Goal: Task Accomplishment & Management: Use online tool/utility

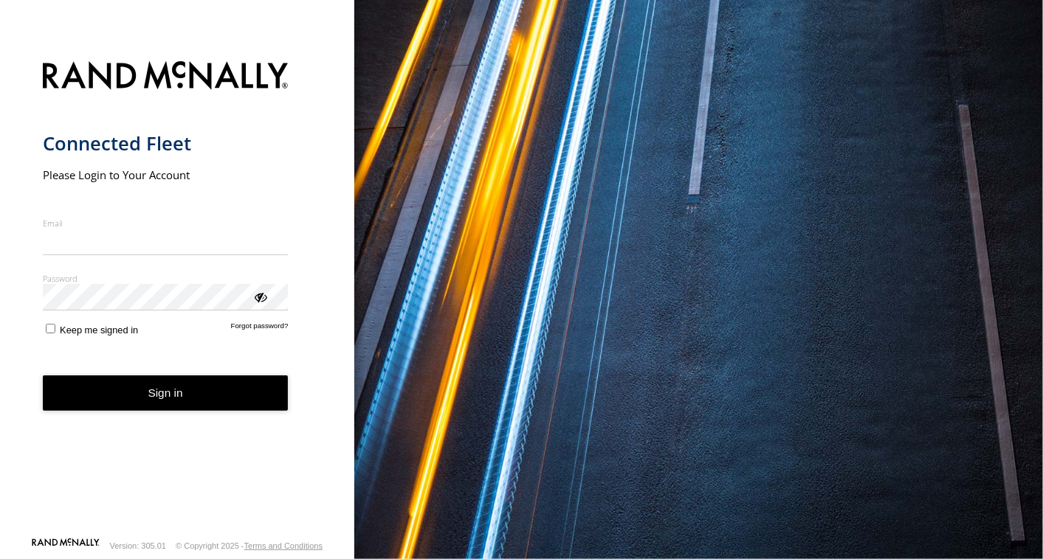
type input "**********"
click at [126, 411] on button "Sign in" at bounding box center [166, 394] width 246 height 36
click at [126, 401] on button "Sign in" at bounding box center [166, 394] width 246 height 36
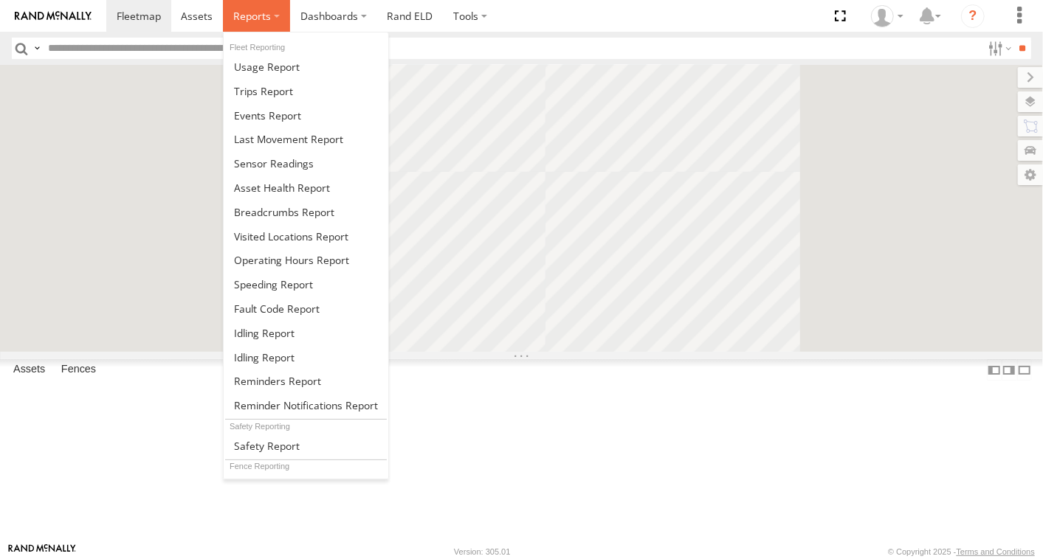
click at [255, 16] on span at bounding box center [252, 16] width 38 height 14
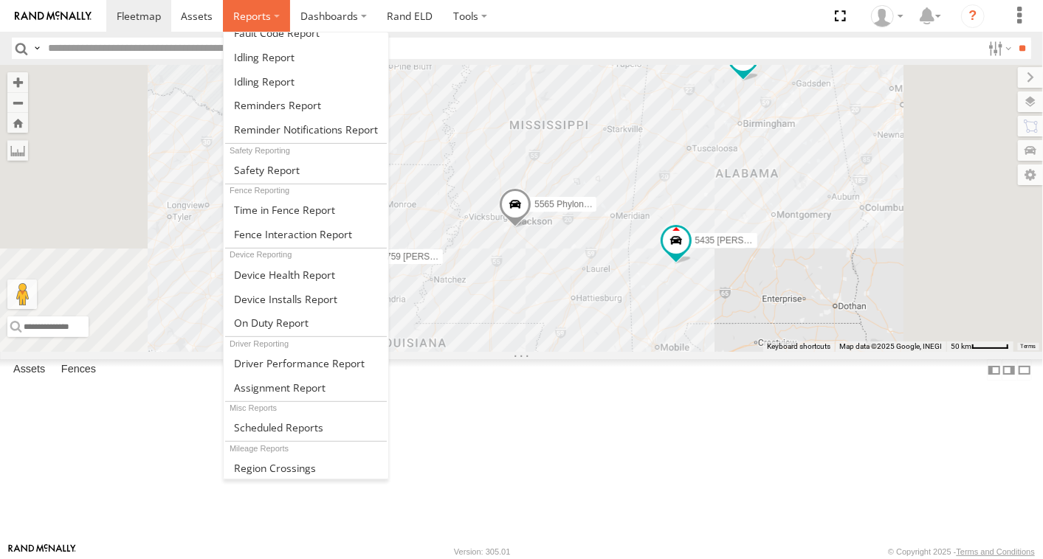
scroll to position [291, 0]
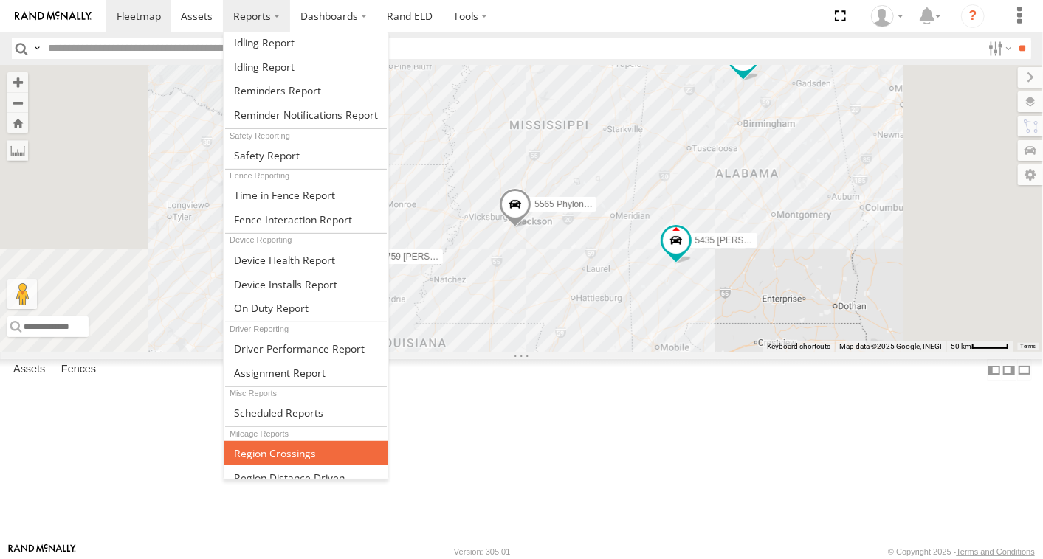
click at [296, 446] on span at bounding box center [275, 453] width 82 height 14
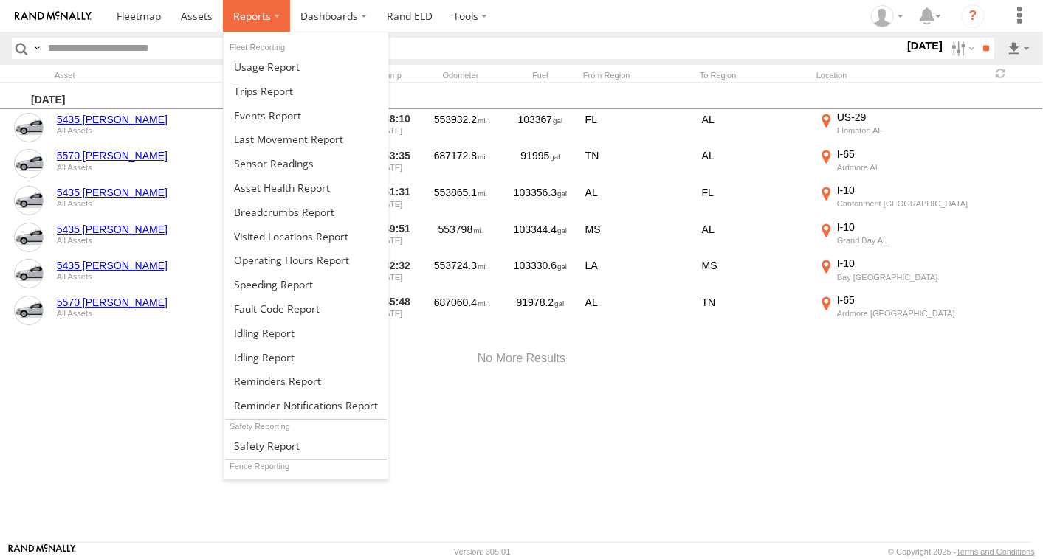
click at [253, 17] on span at bounding box center [252, 16] width 38 height 14
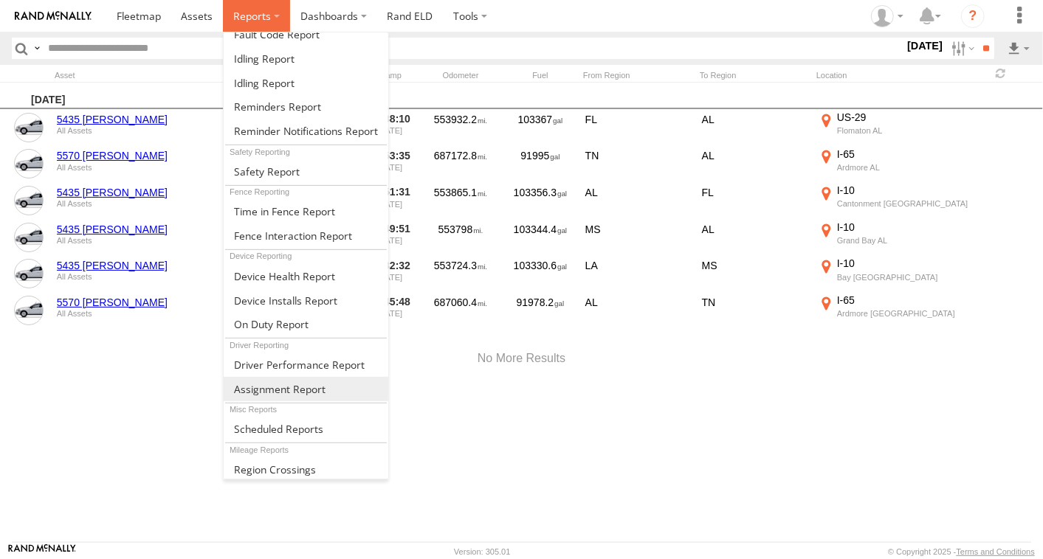
scroll to position [291, 0]
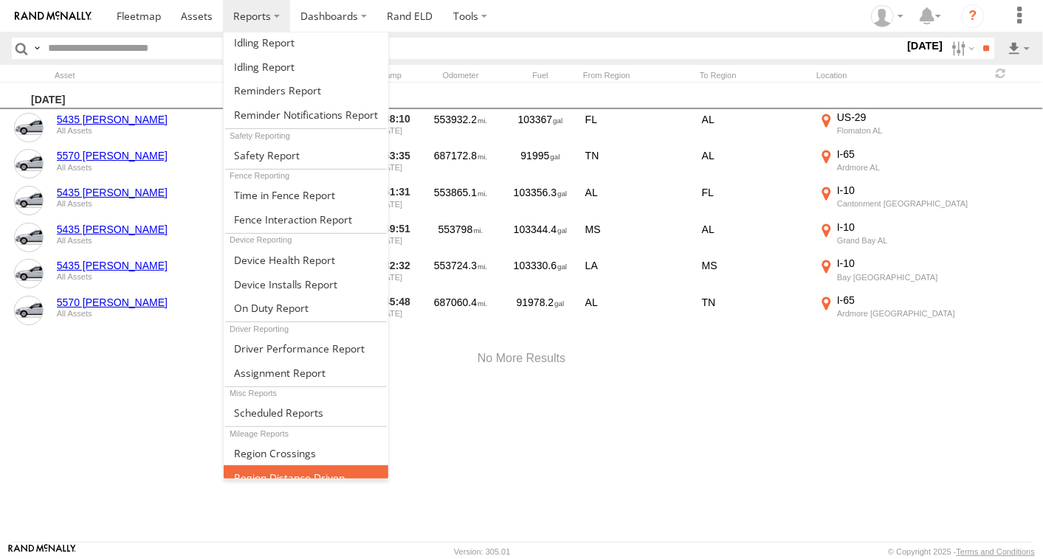
click at [295, 471] on span at bounding box center [289, 478] width 111 height 14
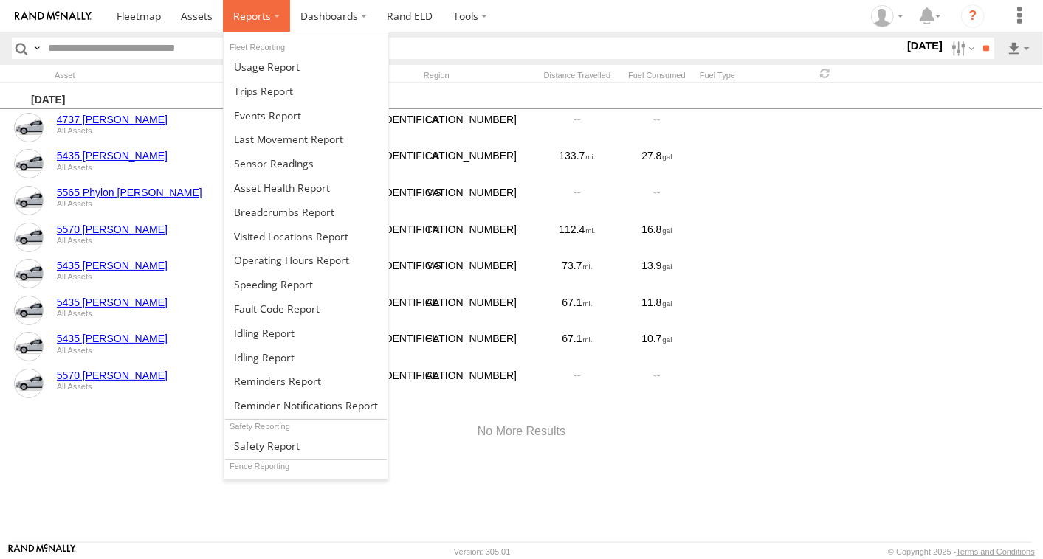
click at [261, 25] on label at bounding box center [256, 16] width 67 height 32
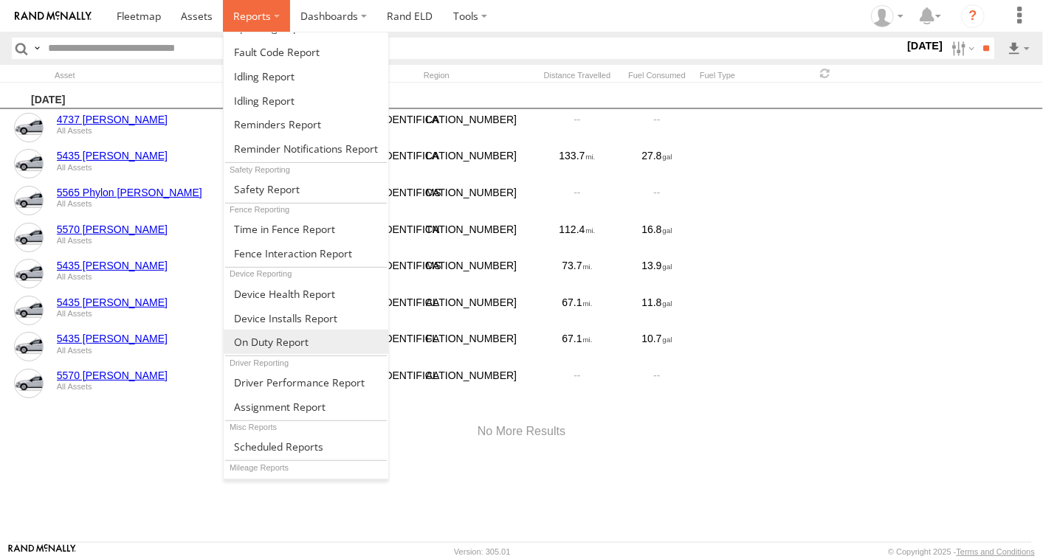
scroll to position [291, 0]
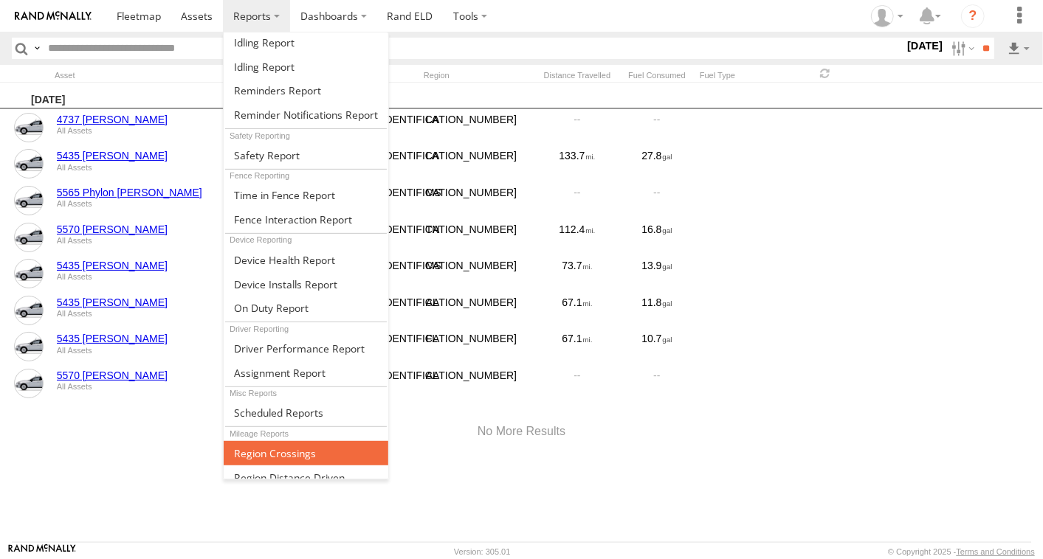
click at [278, 446] on span at bounding box center [275, 453] width 82 height 14
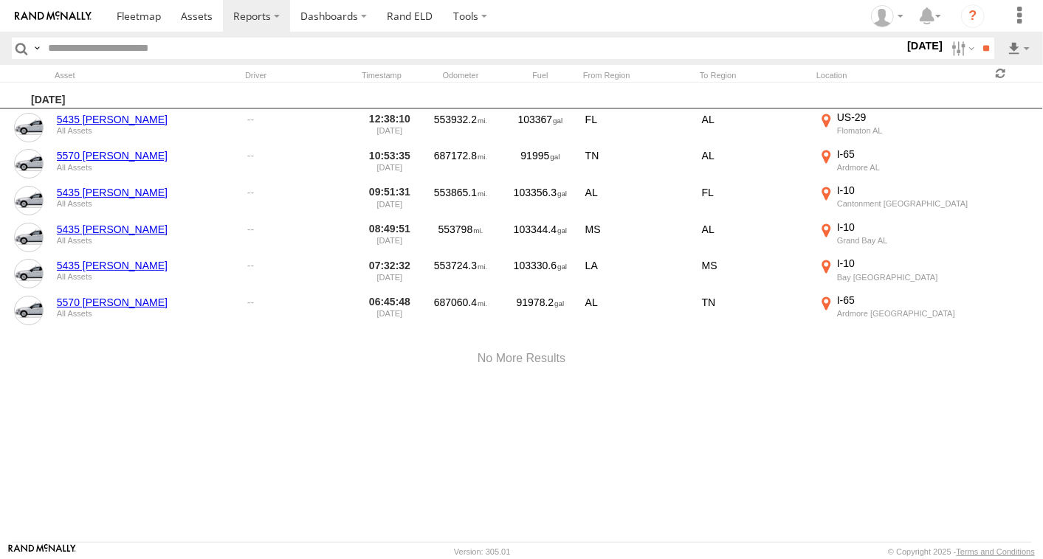
click at [999, 74] on span at bounding box center [1001, 73] width 18 height 14
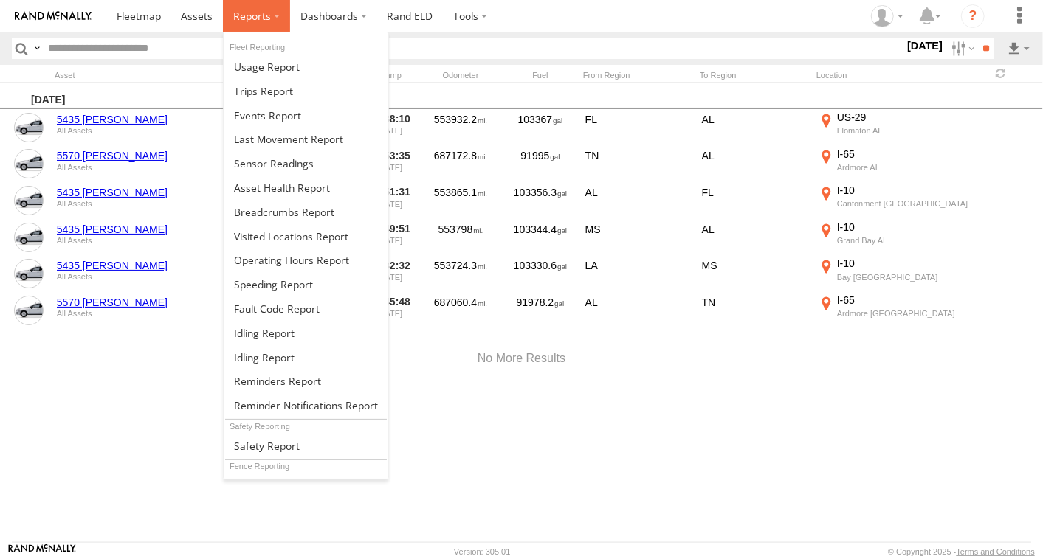
click at [253, 7] on label at bounding box center [256, 16] width 67 height 32
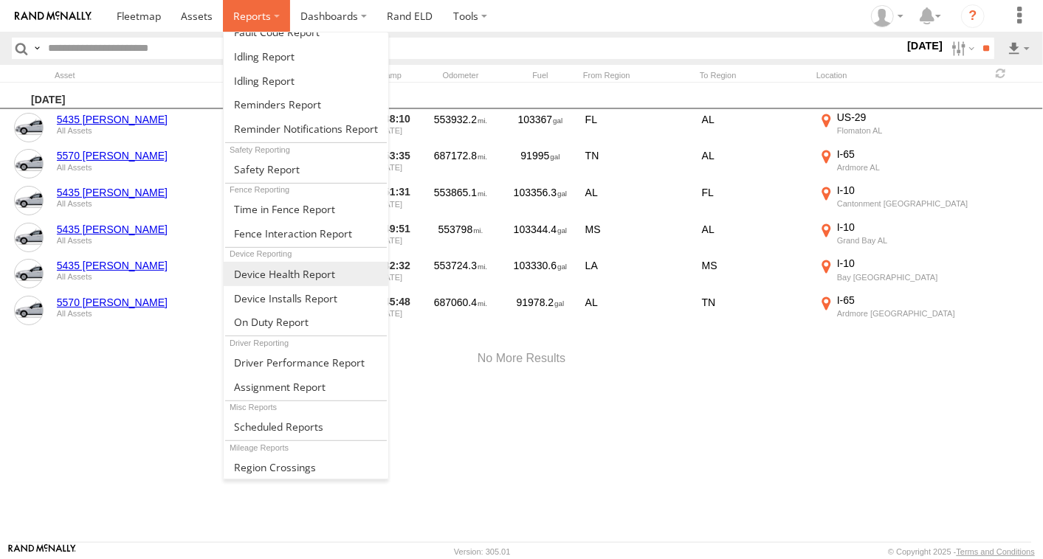
scroll to position [291, 0]
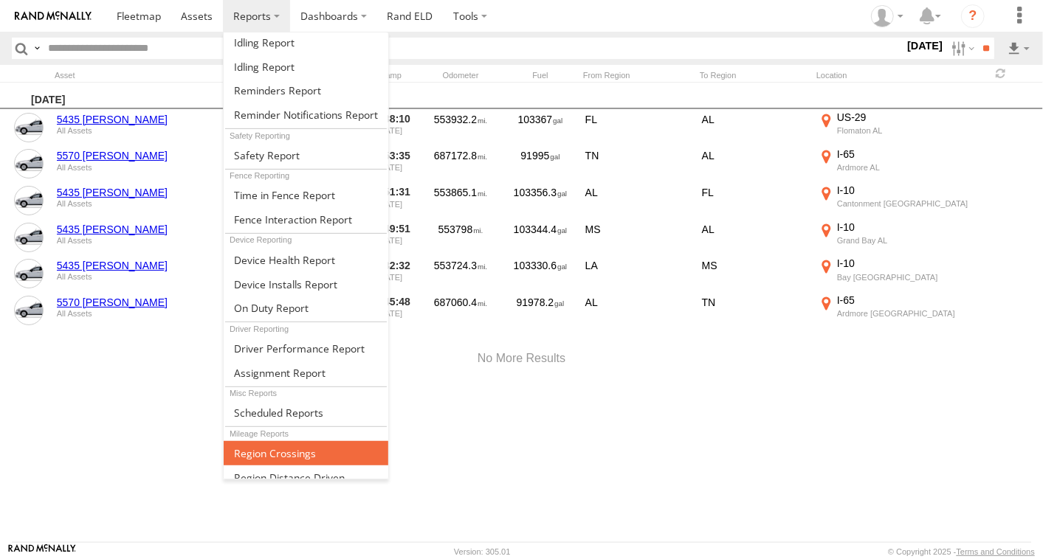
click at [280, 446] on span at bounding box center [275, 453] width 82 height 14
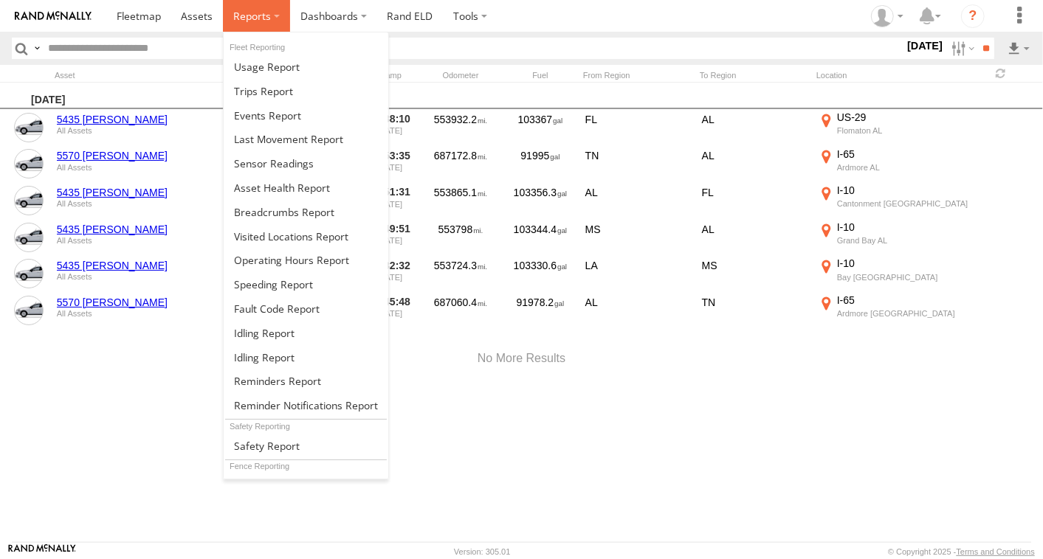
click at [252, 27] on label at bounding box center [256, 16] width 67 height 32
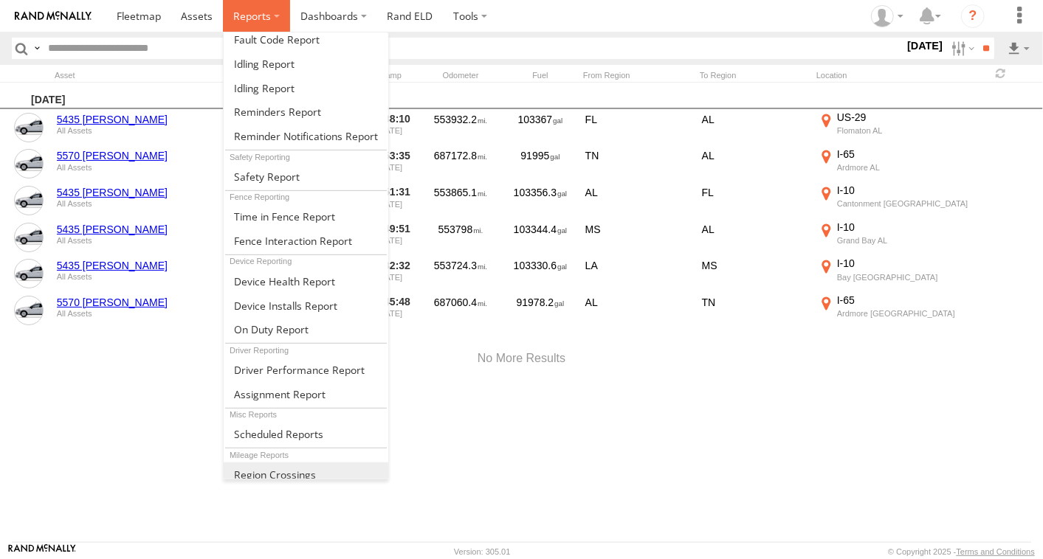
scroll to position [291, 0]
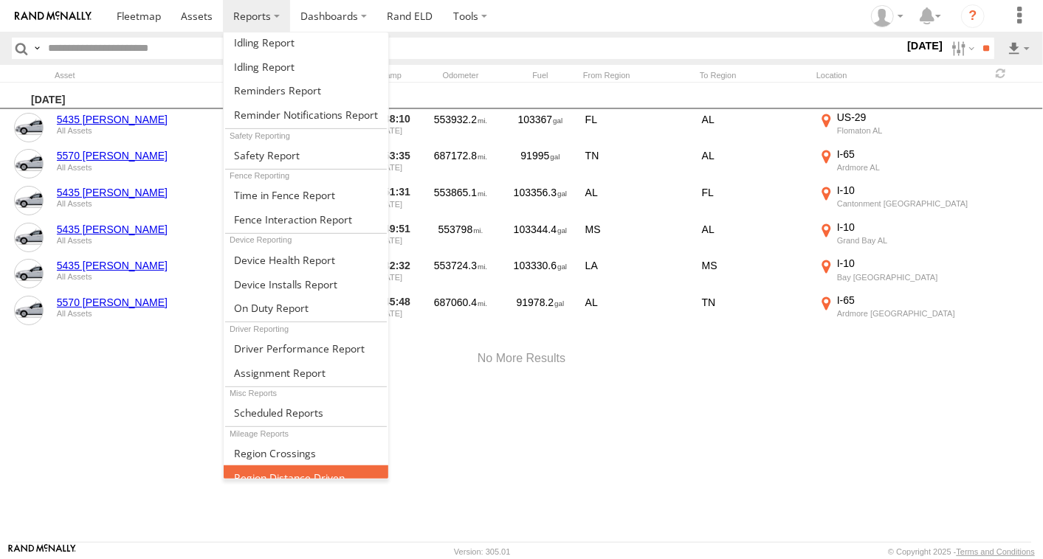
click at [339, 471] on span at bounding box center [289, 478] width 111 height 14
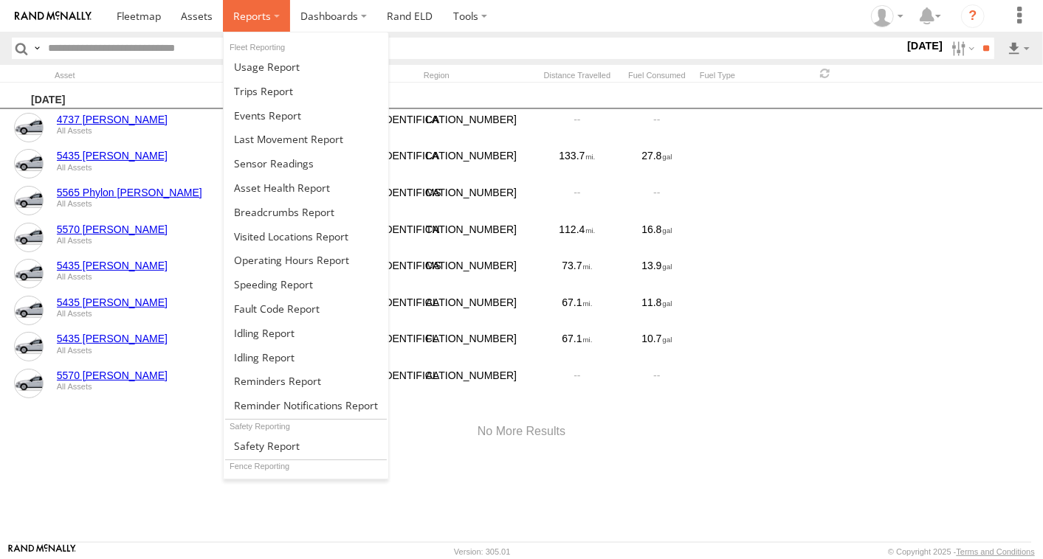
click at [250, 11] on span at bounding box center [252, 16] width 38 height 14
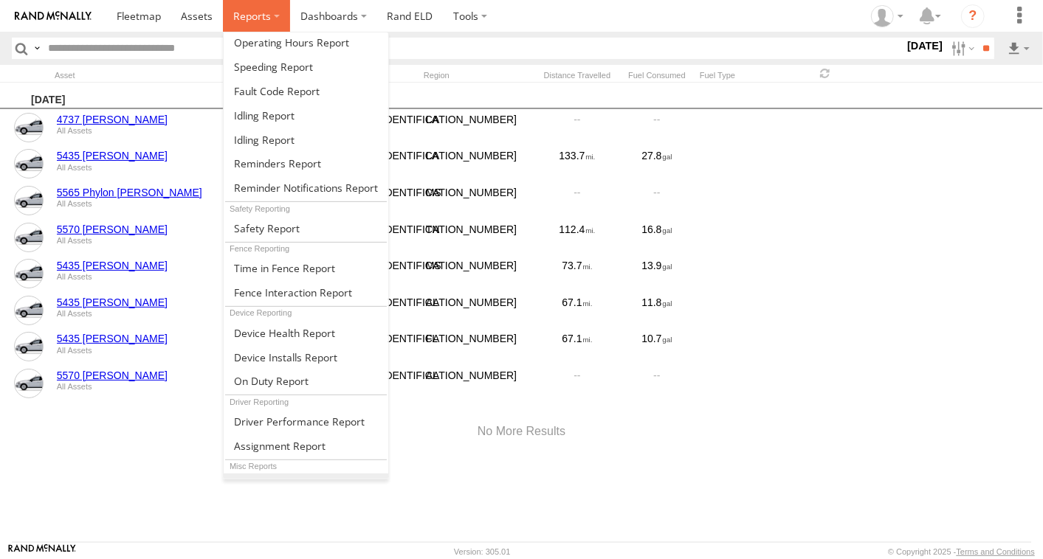
scroll to position [291, 0]
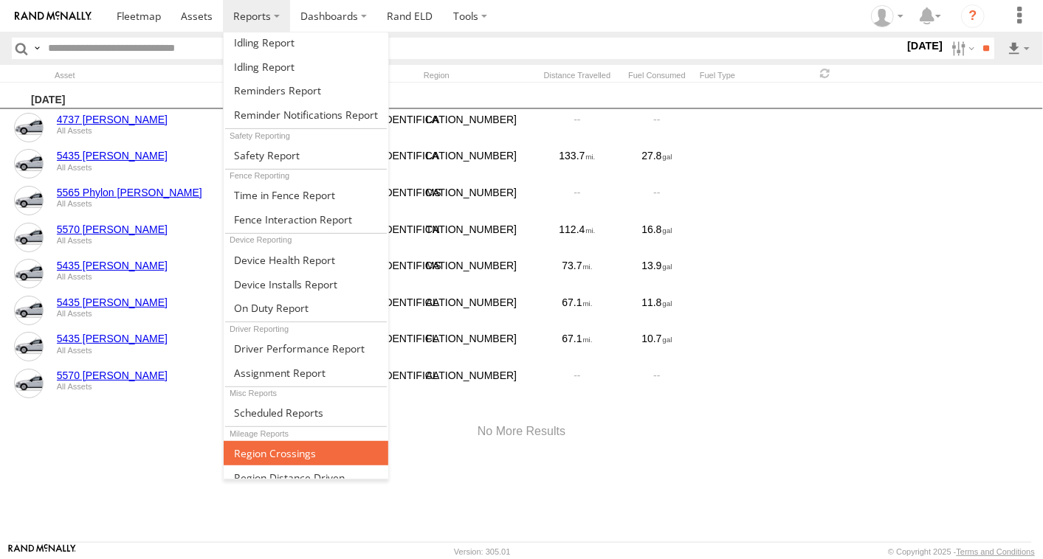
click at [293, 446] on span at bounding box center [275, 453] width 82 height 14
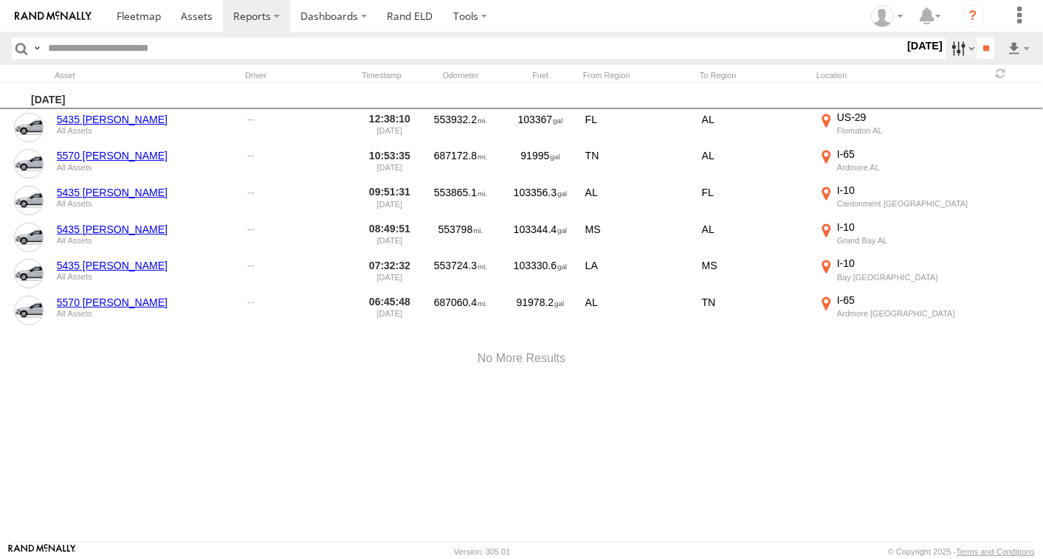
click at [948, 48] on label at bounding box center [961, 48] width 32 height 21
click at [0, 0] on label at bounding box center [0, 0] width 0 height 0
drag, startPoint x: 987, startPoint y: 45, endPoint x: 981, endPoint y: 55, distance: 11.7
click at [986, 46] on input "**" at bounding box center [985, 48] width 17 height 21
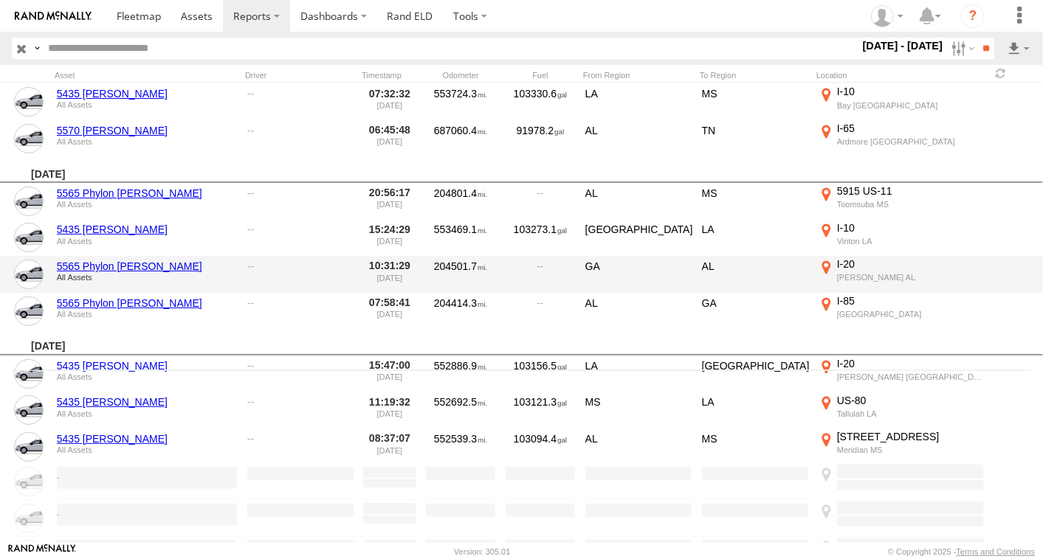
scroll to position [183, 0]
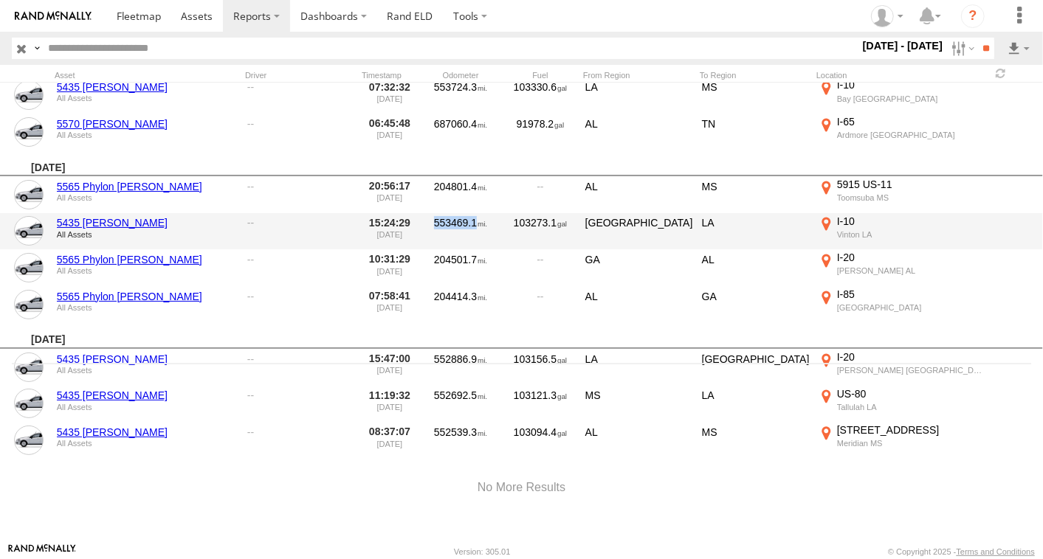
drag, startPoint x: 434, startPoint y: 210, endPoint x: 494, endPoint y: 214, distance: 59.9
click at [494, 215] on div "553469.1" at bounding box center [461, 232] width 74 height 34
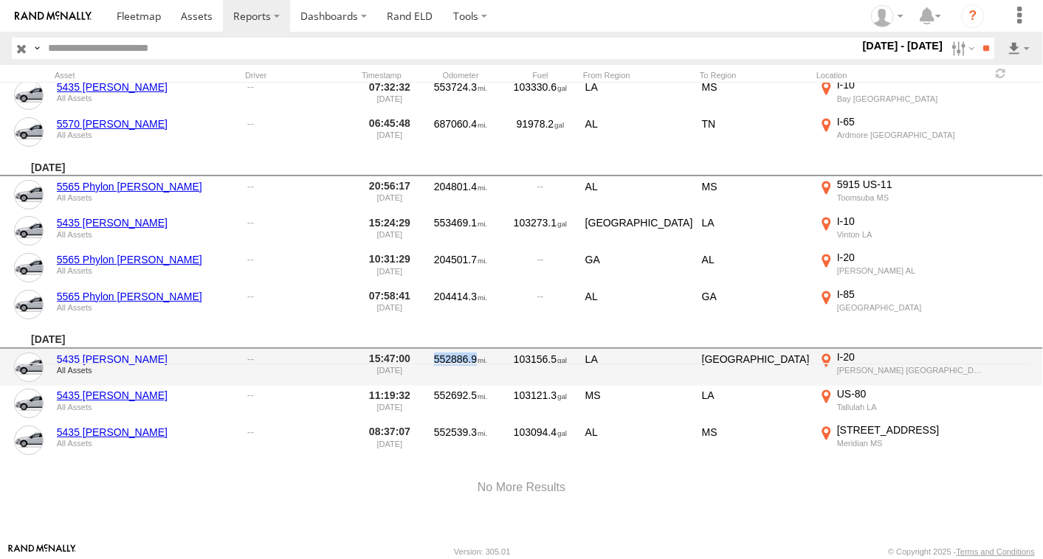
drag, startPoint x: 434, startPoint y: 353, endPoint x: 489, endPoint y: 348, distance: 55.6
click at [489, 350] on div "552886.9" at bounding box center [461, 367] width 74 height 34
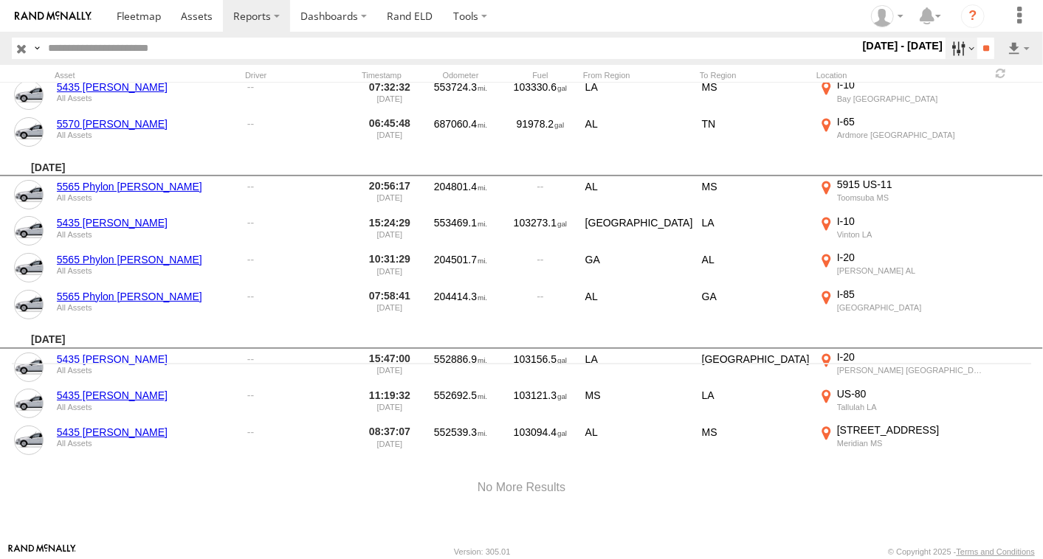
click at [946, 48] on label at bounding box center [961, 48] width 32 height 21
click at [0, 0] on label at bounding box center [0, 0] width 0 height 0
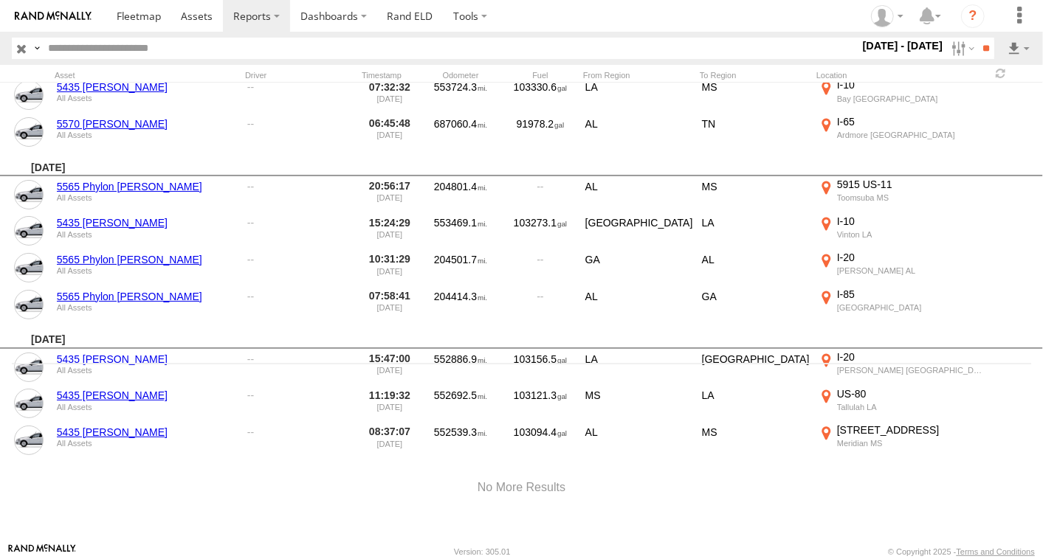
click at [0, 0] on label at bounding box center [0, 0] width 0 height 0
click at [980, 50] on input "**" at bounding box center [985, 48] width 17 height 21
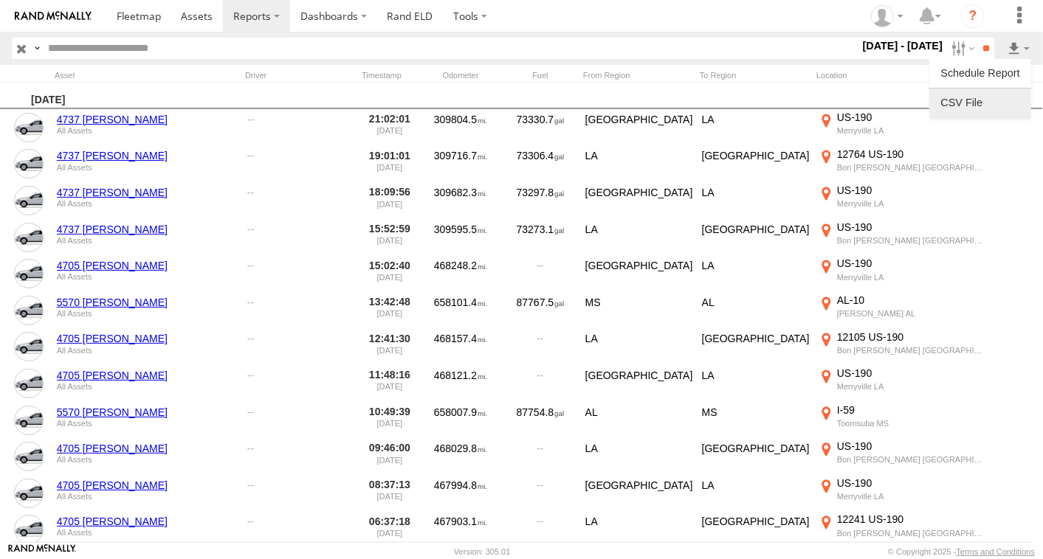
click at [981, 102] on link at bounding box center [980, 102] width 90 height 22
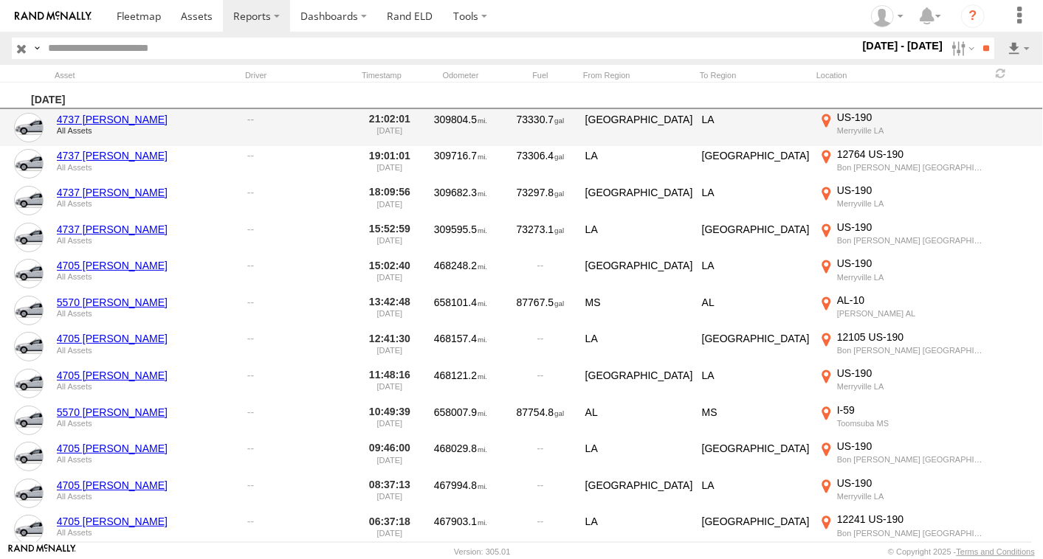
click at [956, 142] on label "US-190 [GEOGRAPHIC_DATA] LA 30.745300 -93.593498" at bounding box center [901, 128] width 170 height 34
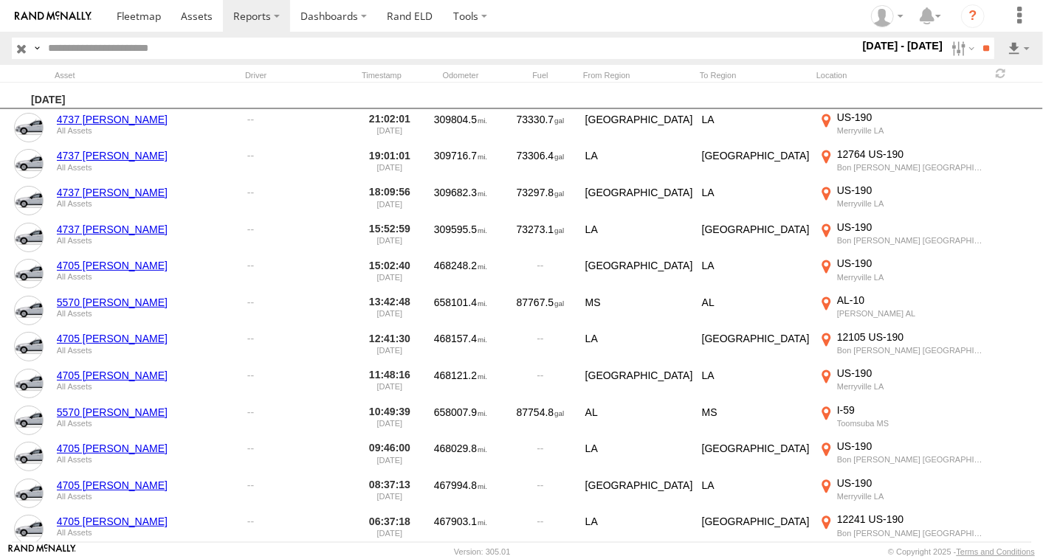
click at [0, 0] on label at bounding box center [0, 0] width 0 height 0
click at [953, 52] on label at bounding box center [961, 48] width 32 height 21
click at [0, 0] on label at bounding box center [0, 0] width 0 height 0
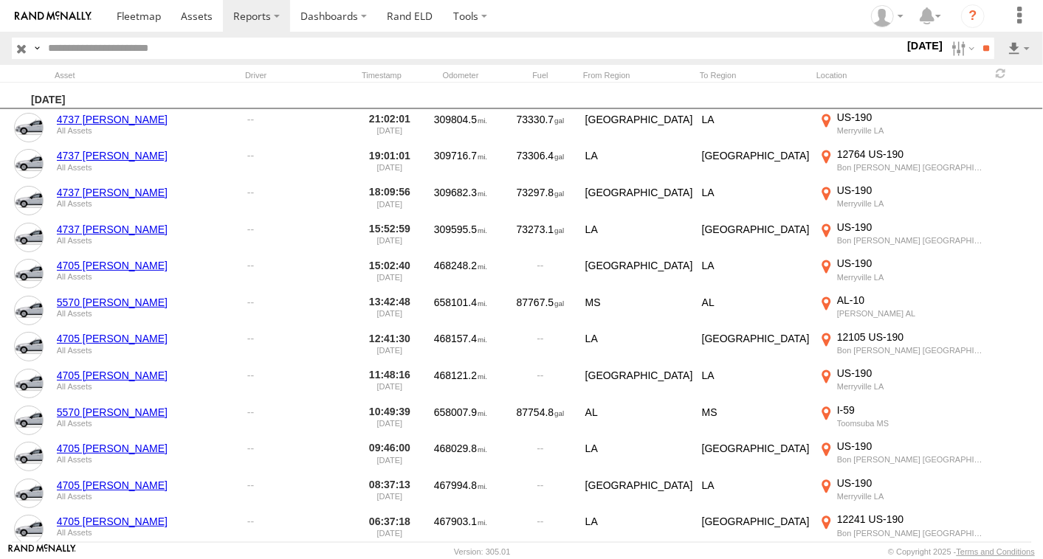
click at [0, 0] on label at bounding box center [0, 0] width 0 height 0
click at [979, 43] on input "**" at bounding box center [985, 48] width 17 height 21
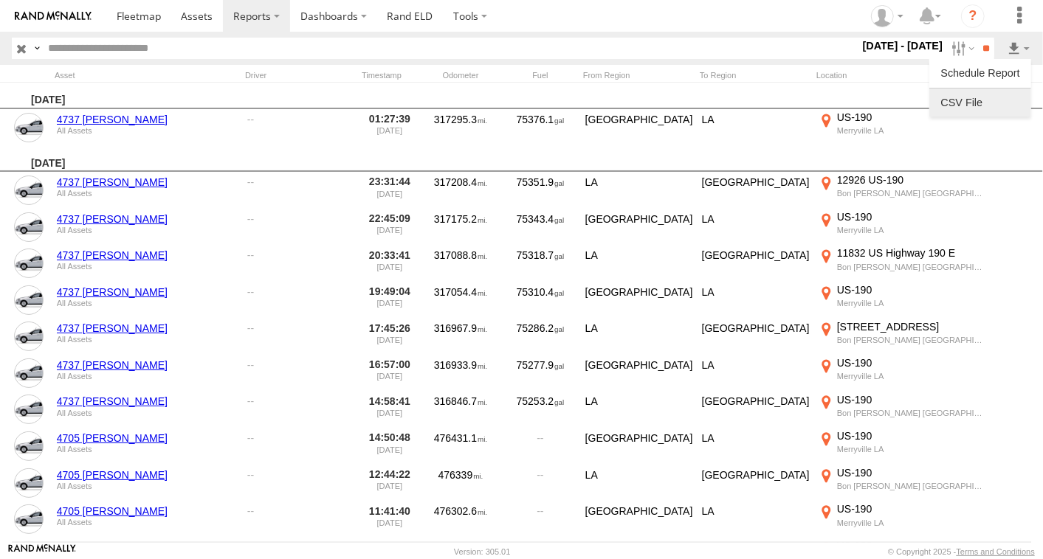
click at [963, 104] on link at bounding box center [980, 102] width 90 height 22
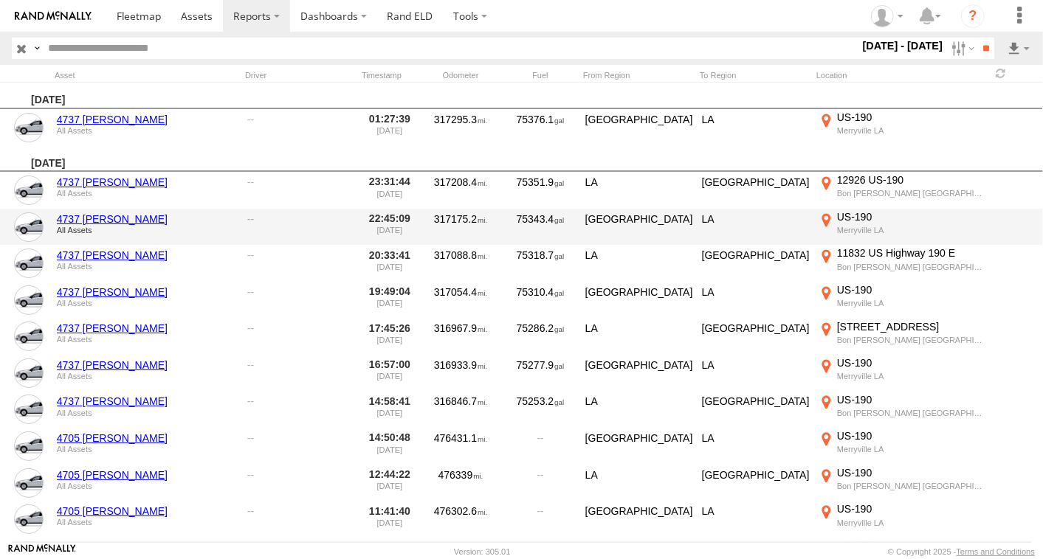
click at [623, 238] on div "[GEOGRAPHIC_DATA]" at bounding box center [638, 227] width 111 height 34
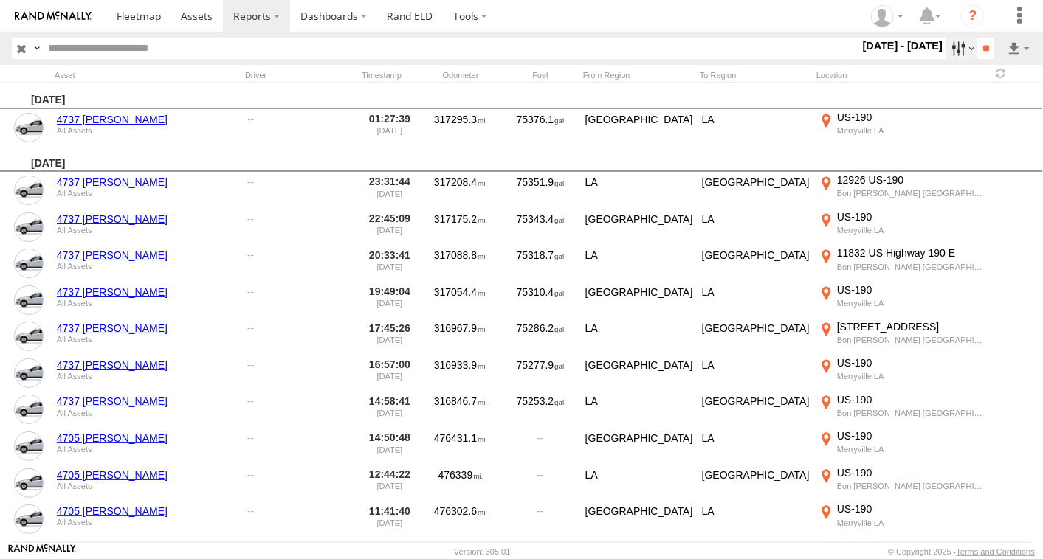
click at [952, 52] on label at bounding box center [961, 48] width 32 height 21
click at [0, 0] on label at bounding box center [0, 0] width 0 height 0
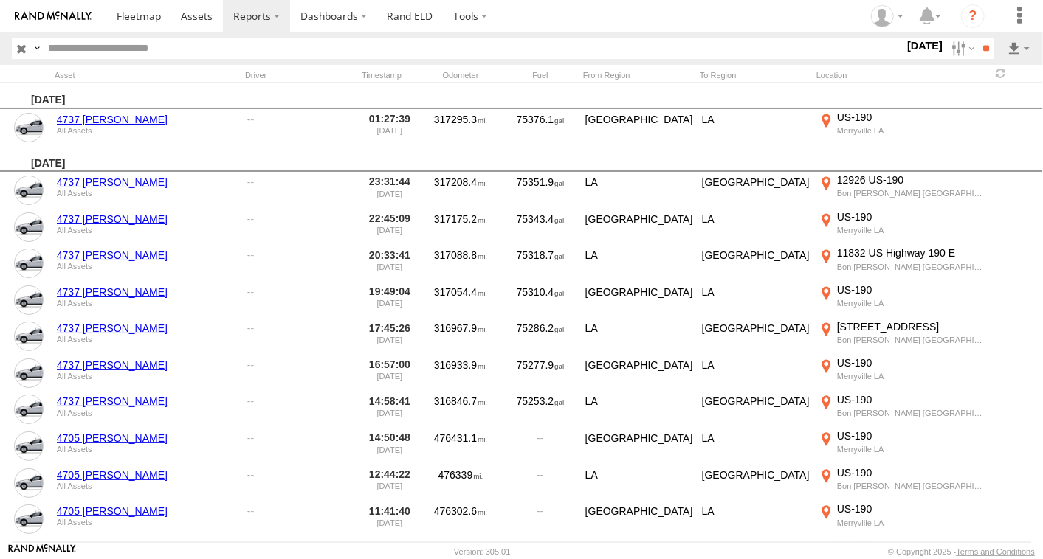
click at [0, 0] on label at bounding box center [0, 0] width 0 height 0
click at [0, 0] on label "Close" at bounding box center [0, 0] width 0 height 0
